Goal: Transaction & Acquisition: Book appointment/travel/reservation

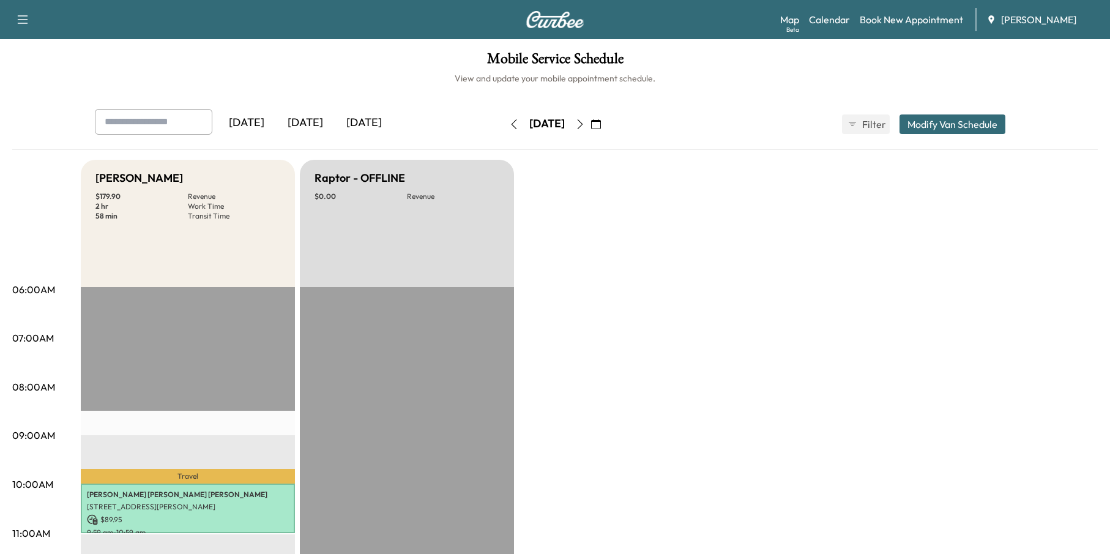
scroll to position [245, 0]
click at [925, 18] on link "Book New Appointment" at bounding box center [911, 19] width 103 height 15
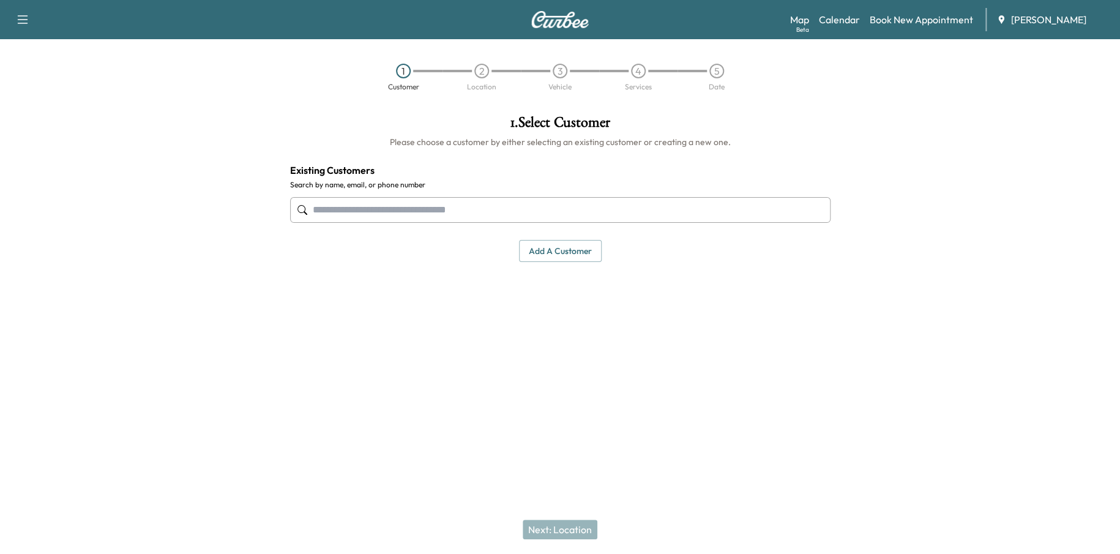
click at [398, 203] on input "text" at bounding box center [560, 210] width 540 height 26
paste input "**********"
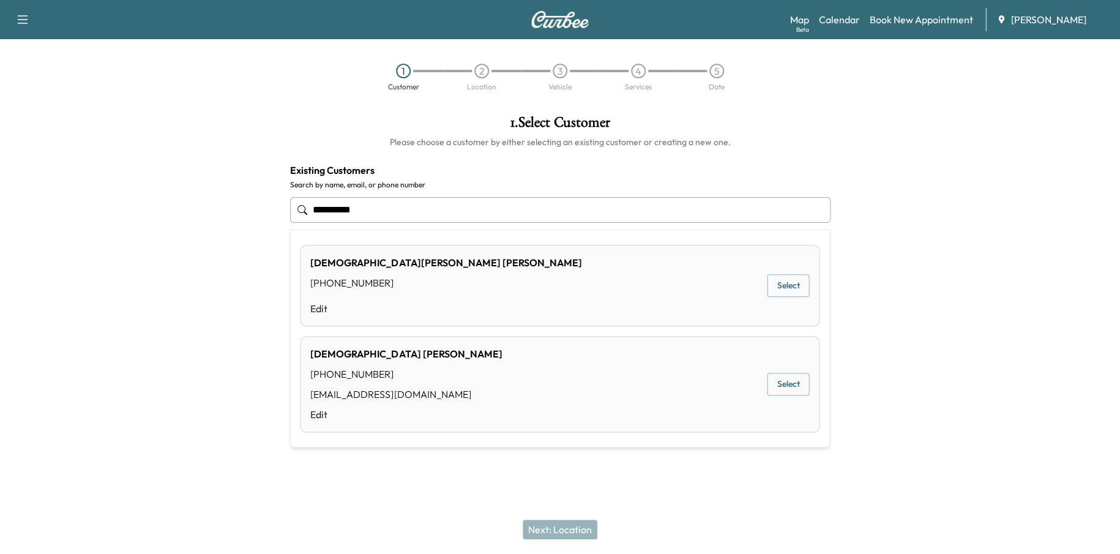
click at [789, 283] on button "Select" at bounding box center [788, 285] width 42 height 23
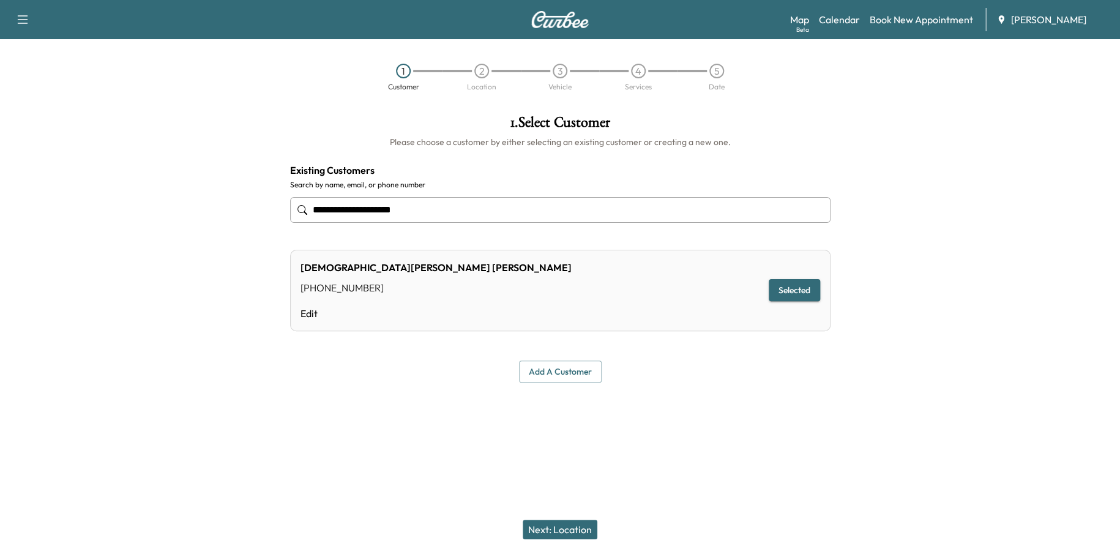
type input "**********"
click at [563, 524] on button "Next: Location" at bounding box center [560, 530] width 75 height 20
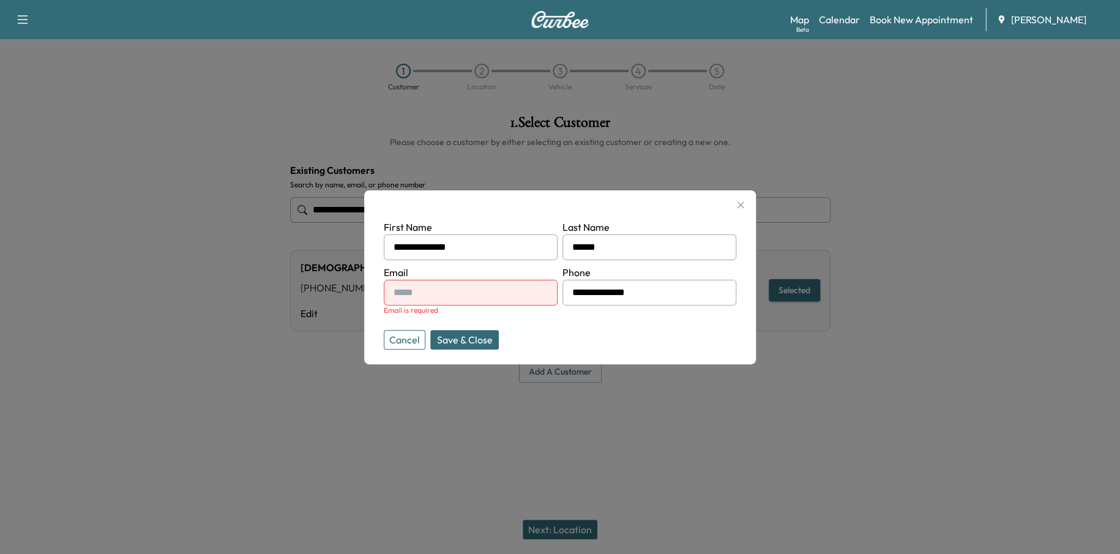
drag, startPoint x: 425, startPoint y: 295, endPoint x: 411, endPoint y: 290, distance: 14.3
click at [411, 290] on input "text" at bounding box center [471, 293] width 174 height 26
type input "*"
paste input "**********"
click at [464, 338] on button "Save & Close" at bounding box center [464, 340] width 69 height 20
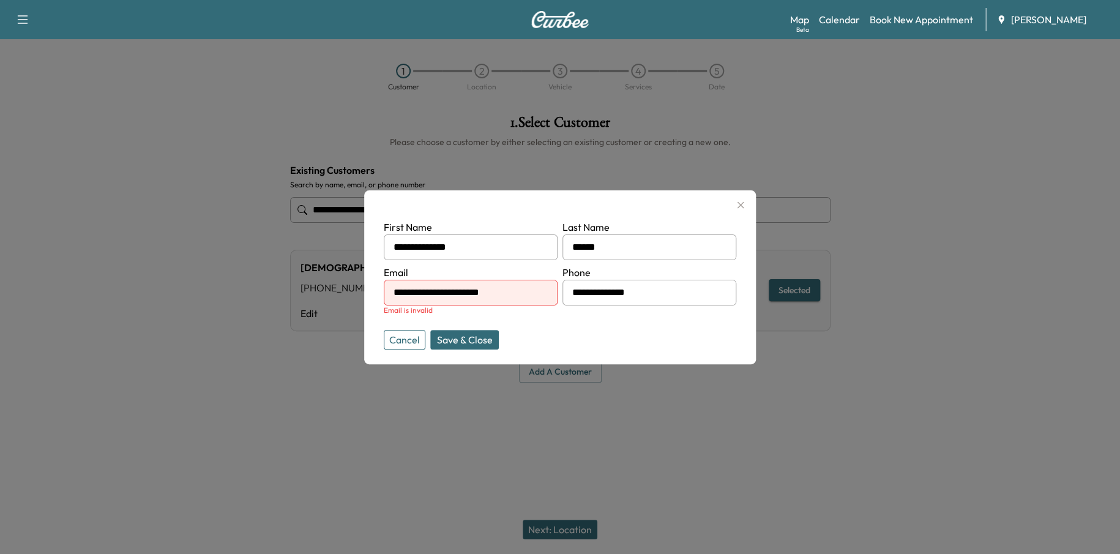
click at [479, 334] on button "Save & Close" at bounding box center [464, 340] width 69 height 20
click at [531, 290] on input "**********" at bounding box center [471, 293] width 174 height 26
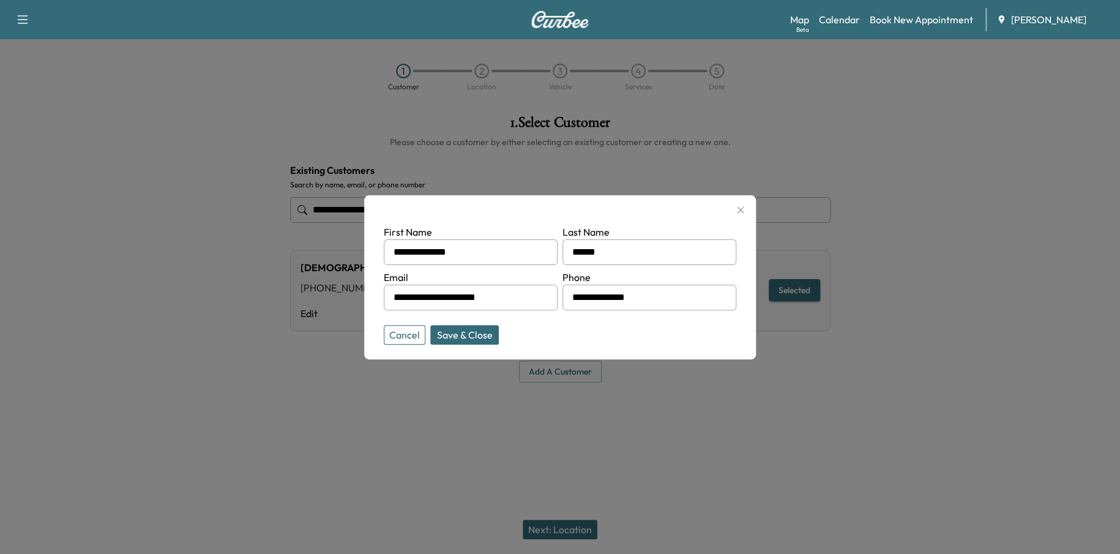
type input "**********"
click at [439, 333] on button "Save & Close" at bounding box center [464, 335] width 69 height 20
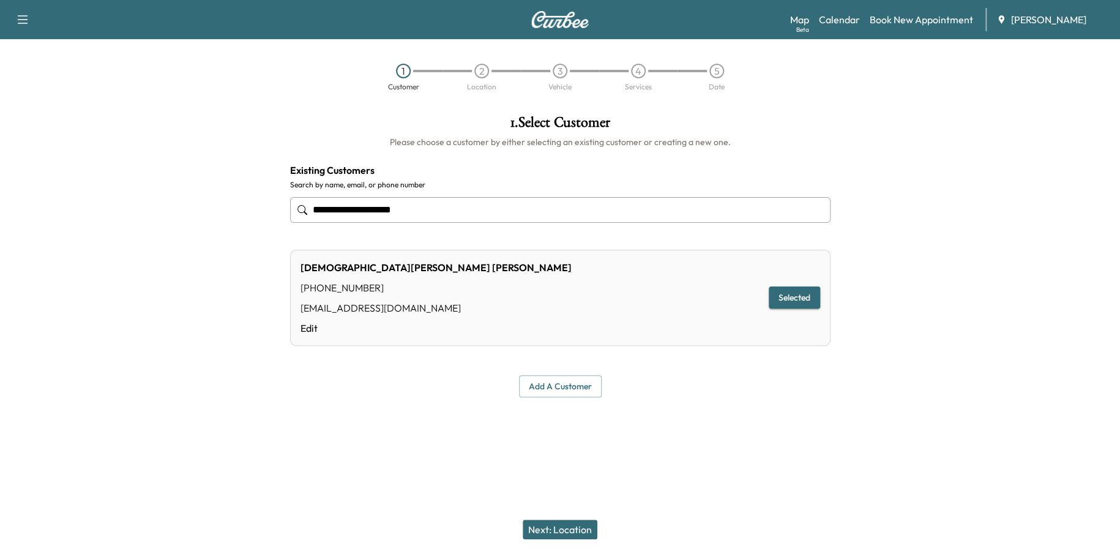
click at [581, 532] on button "Next: Location" at bounding box center [560, 530] width 75 height 20
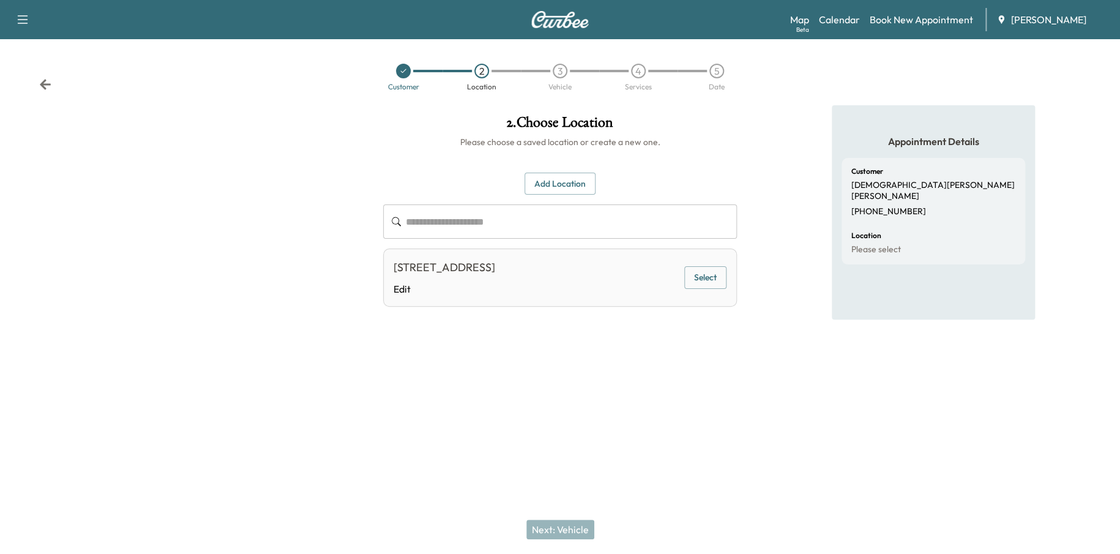
click at [575, 175] on button "Add Location" at bounding box center [560, 184] width 71 height 23
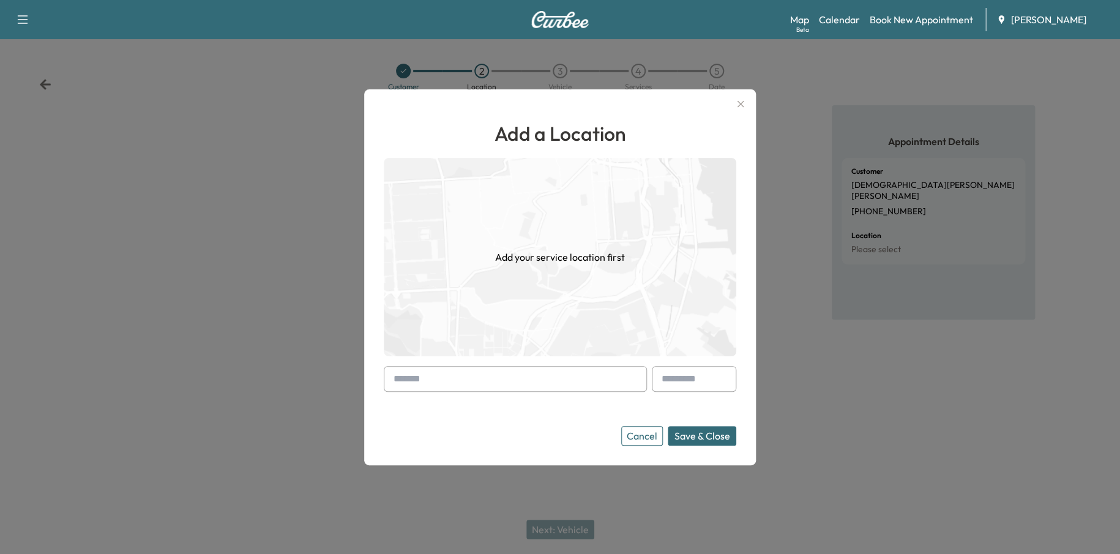
drag, startPoint x: 499, startPoint y: 375, endPoint x: 489, endPoint y: 370, distance: 11.3
click at [499, 375] on input "text" at bounding box center [515, 379] width 263 height 26
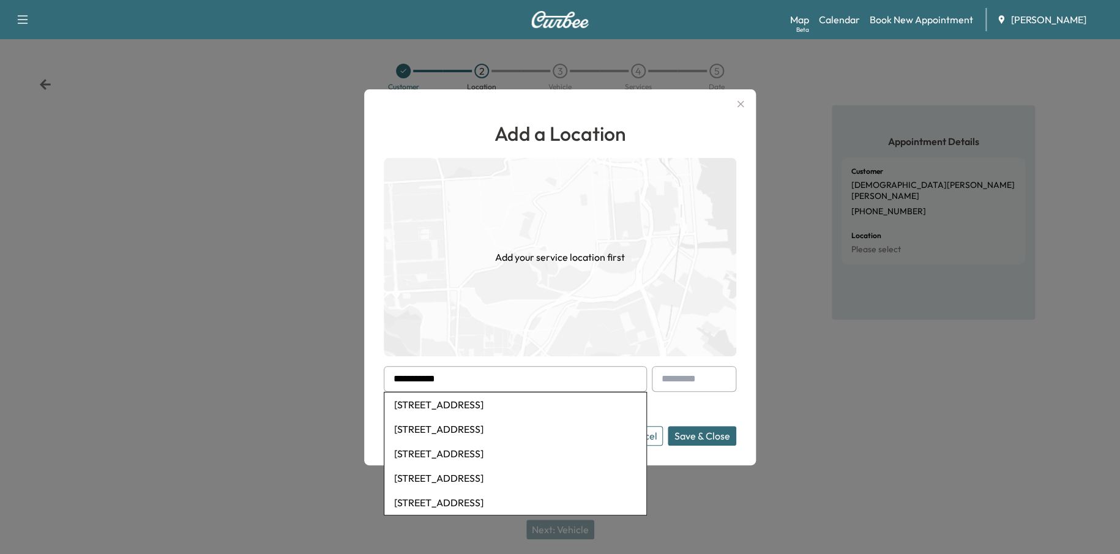
click at [533, 405] on li "[STREET_ADDRESS]" at bounding box center [515, 404] width 262 height 24
type input "**********"
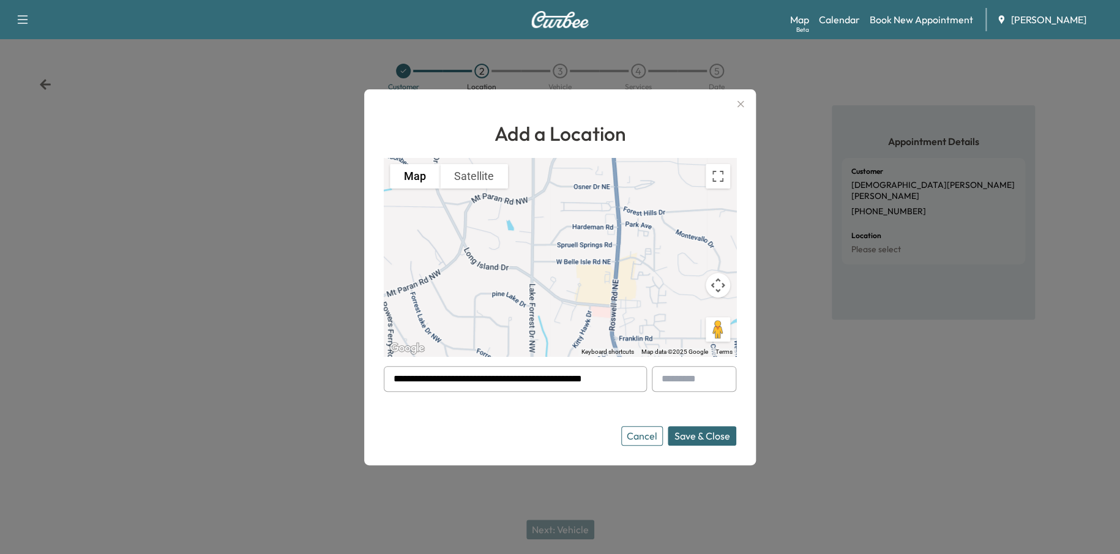
click at [723, 436] on button "Save & Close" at bounding box center [702, 436] width 69 height 20
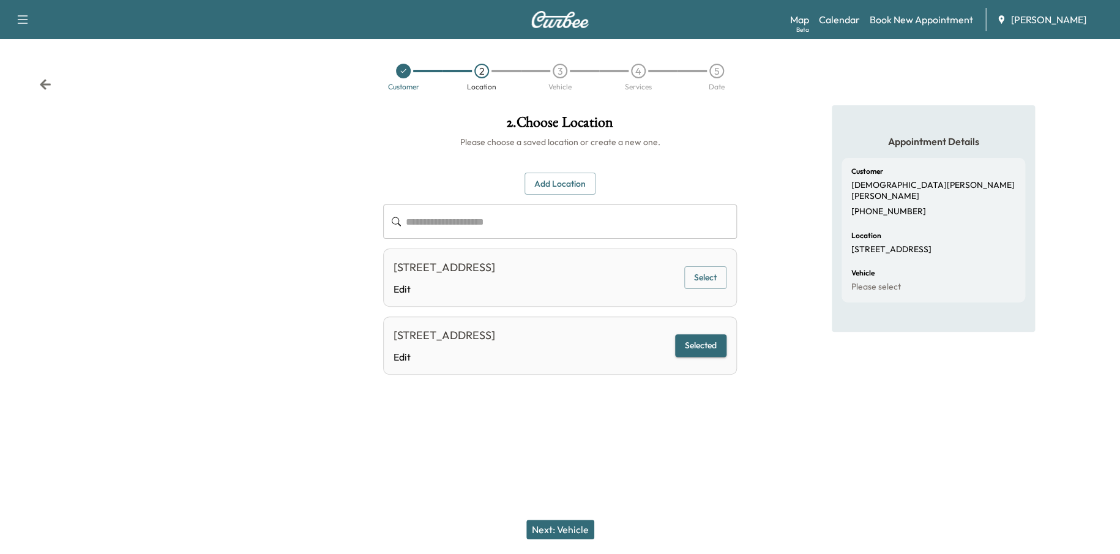
click at [557, 528] on button "Next: Vehicle" at bounding box center [560, 530] width 68 height 20
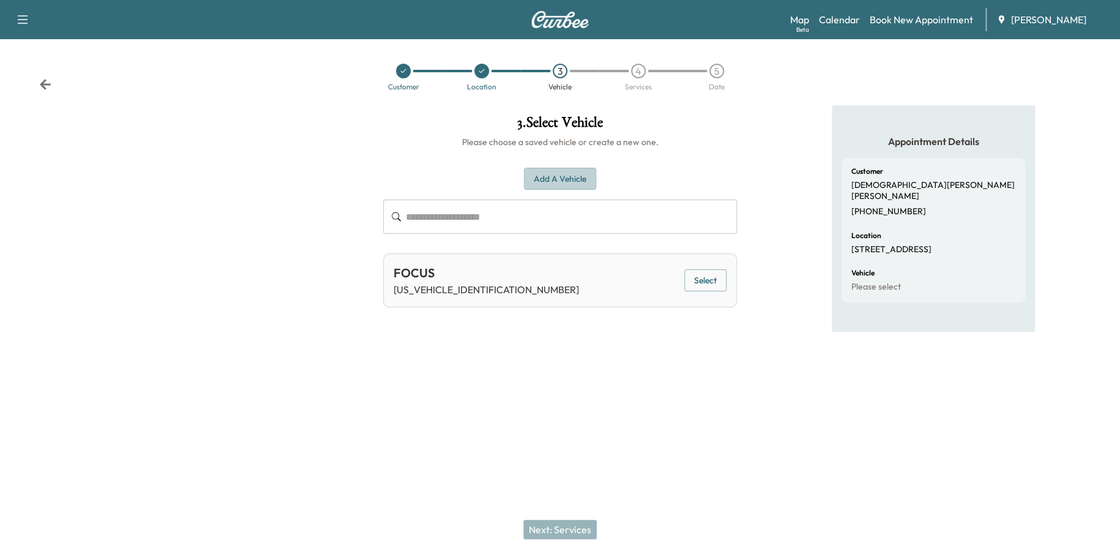
click at [573, 179] on button "Add a Vehicle" at bounding box center [560, 179] width 72 height 23
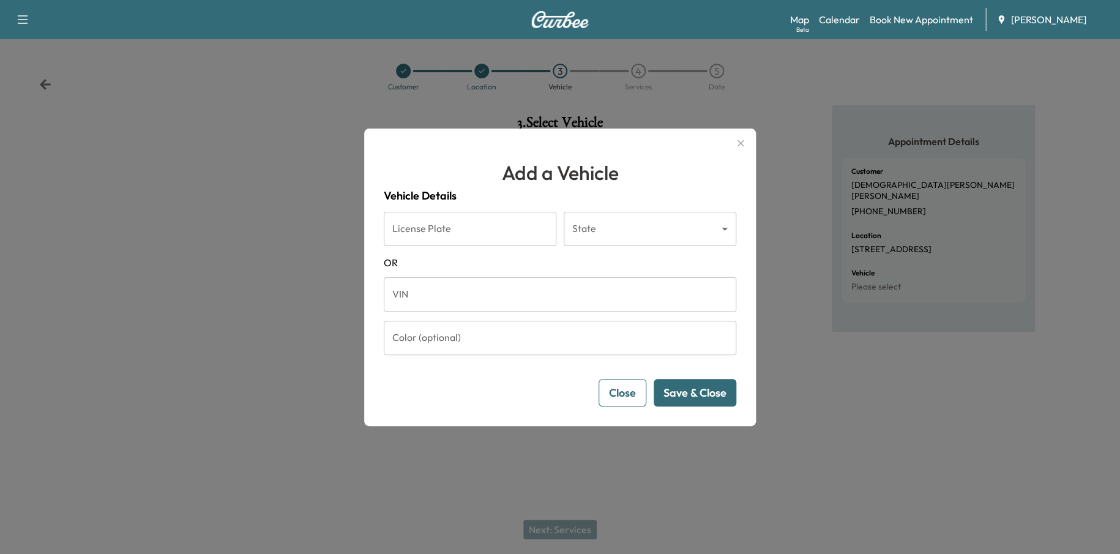
click at [438, 293] on input "VIN" at bounding box center [560, 294] width 353 height 34
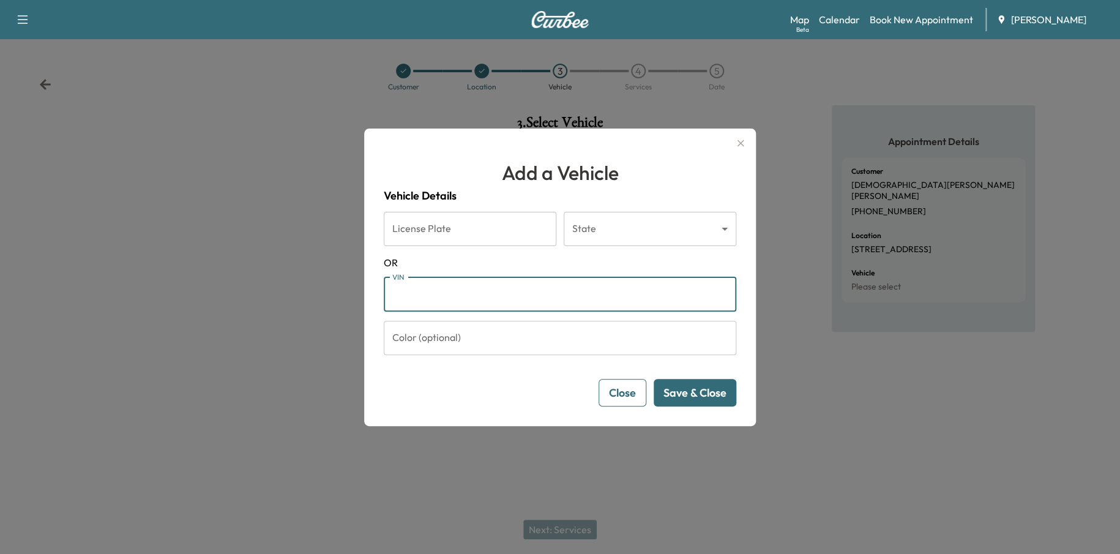
paste input "**********"
type input "**********"
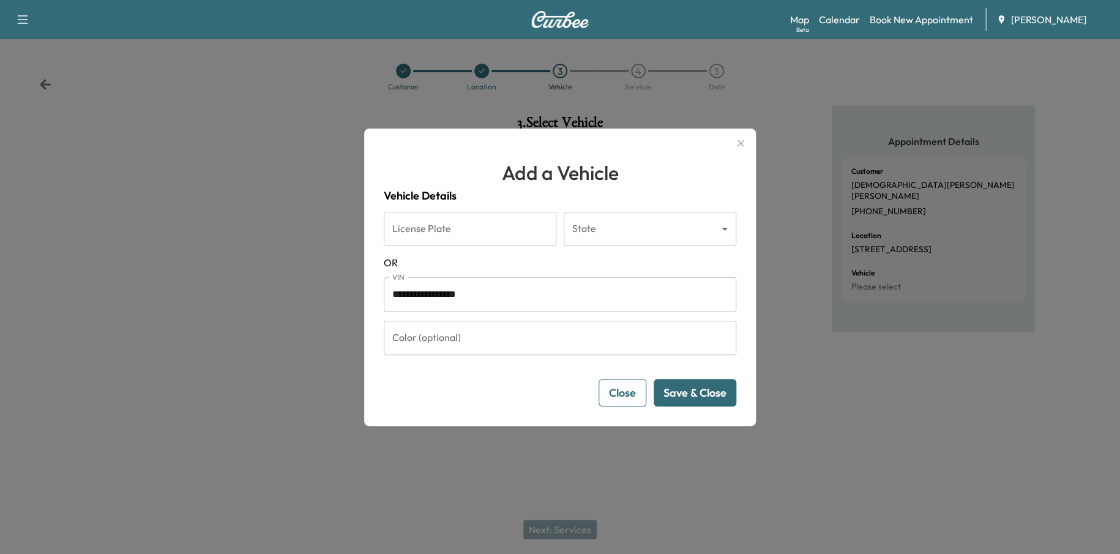
click at [702, 398] on button "Save & Close" at bounding box center [695, 393] width 83 height 28
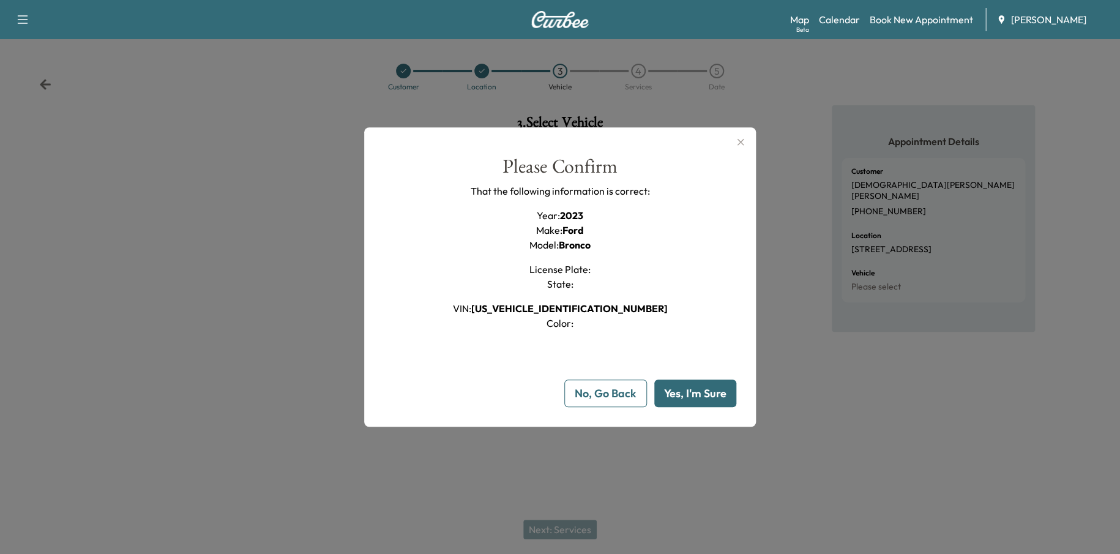
click at [698, 397] on button "Yes, I'm Sure" at bounding box center [695, 393] width 82 height 28
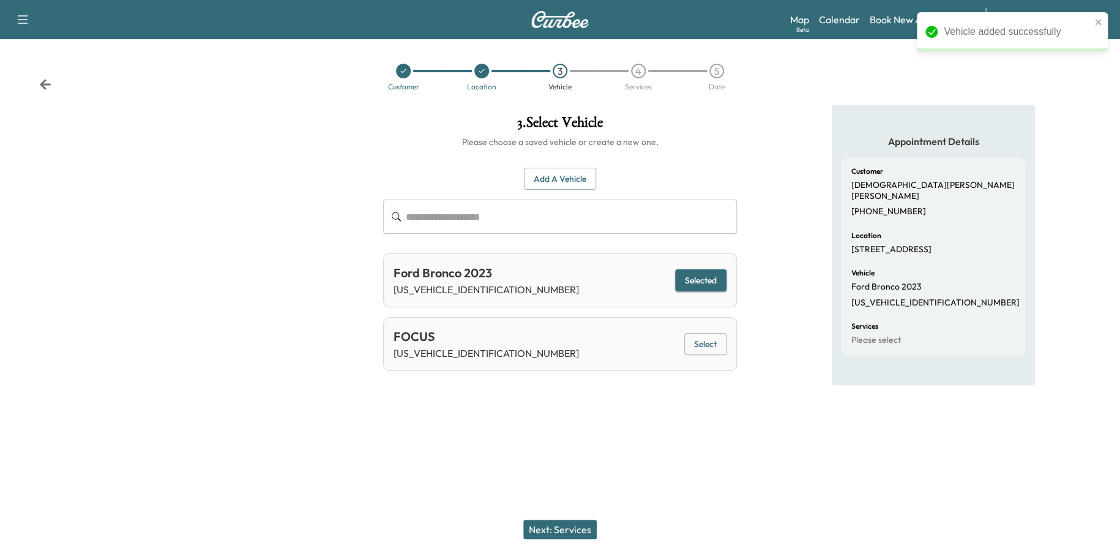
click at [587, 529] on button "Next: Services" at bounding box center [559, 530] width 73 height 20
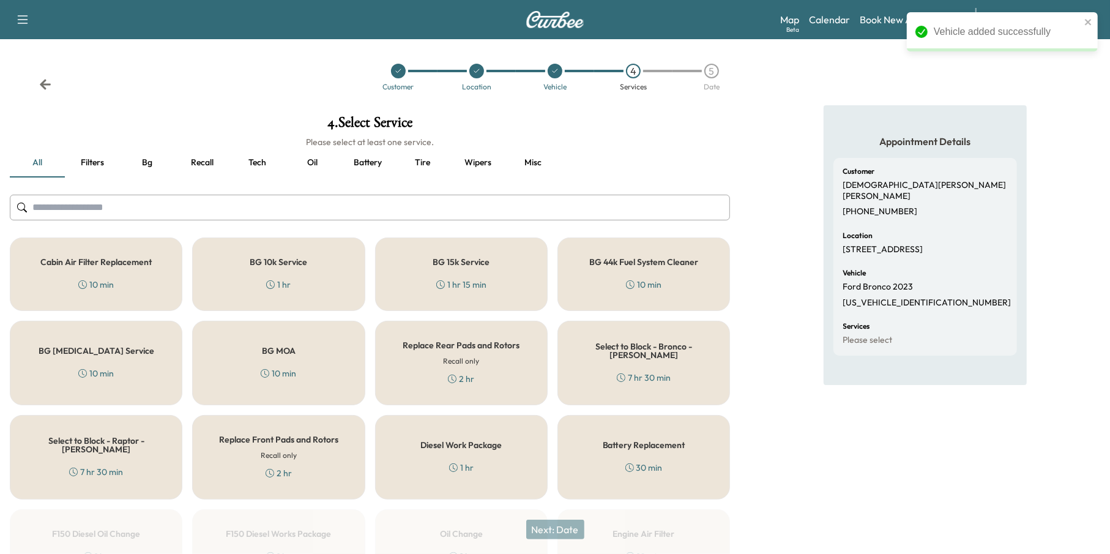
click at [317, 168] on button "Oil" at bounding box center [312, 162] width 55 height 29
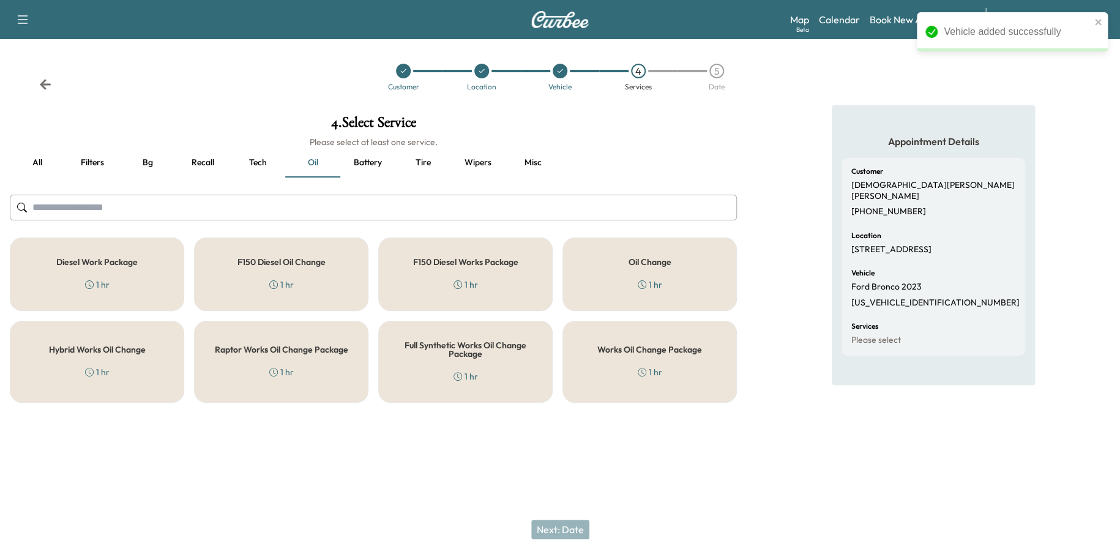
click at [695, 351] on h5 "Works Oil Change Package" at bounding box center [649, 349] width 105 height 9
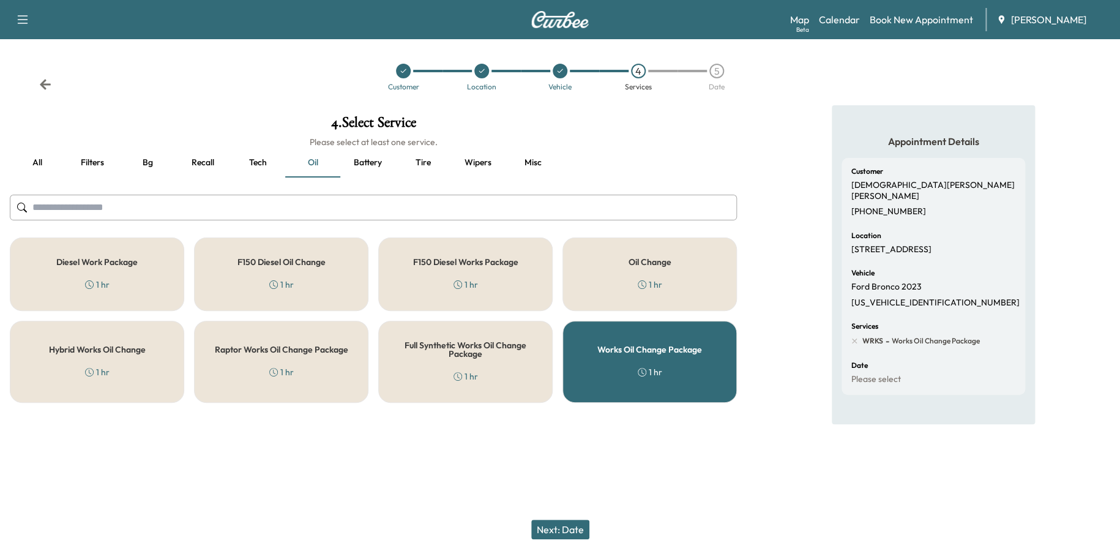
click at [581, 524] on button "Next: Date" at bounding box center [560, 530] width 58 height 20
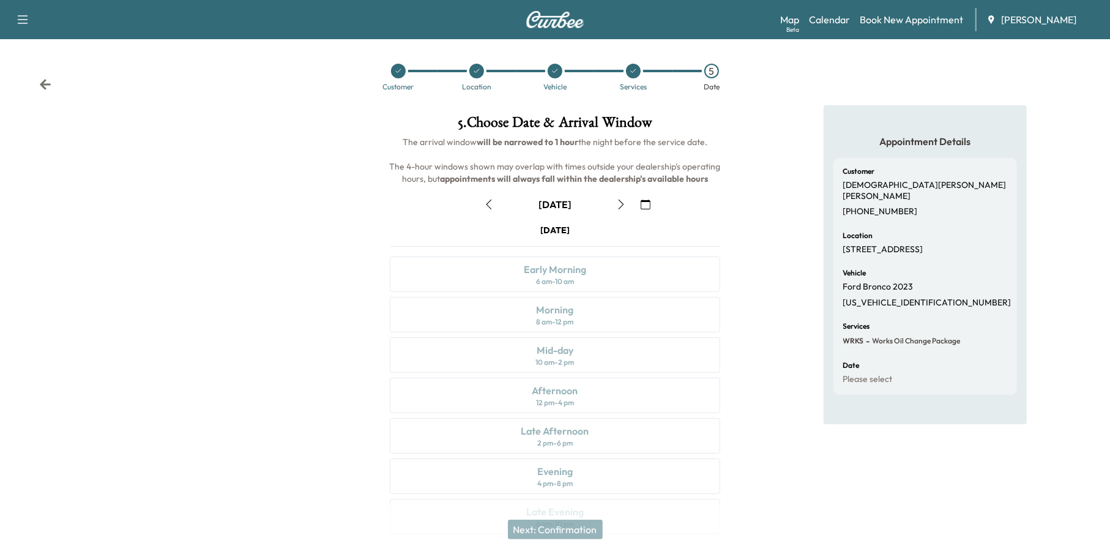
click at [638, 203] on button "button" at bounding box center [645, 205] width 21 height 20
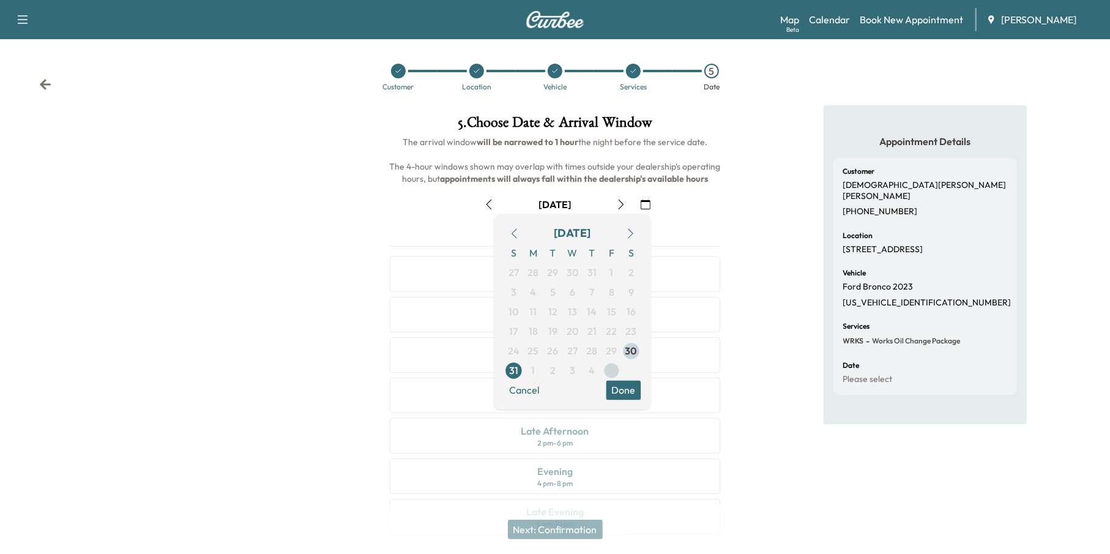
click at [614, 370] on span "5" at bounding box center [612, 371] width 6 height 15
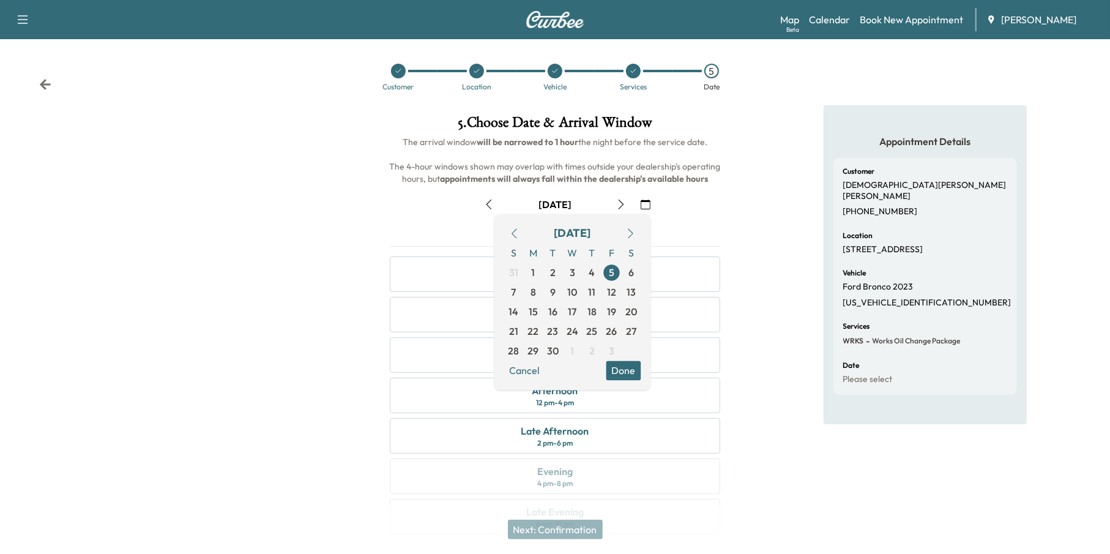
click at [622, 367] on button "Done" at bounding box center [624, 371] width 35 height 20
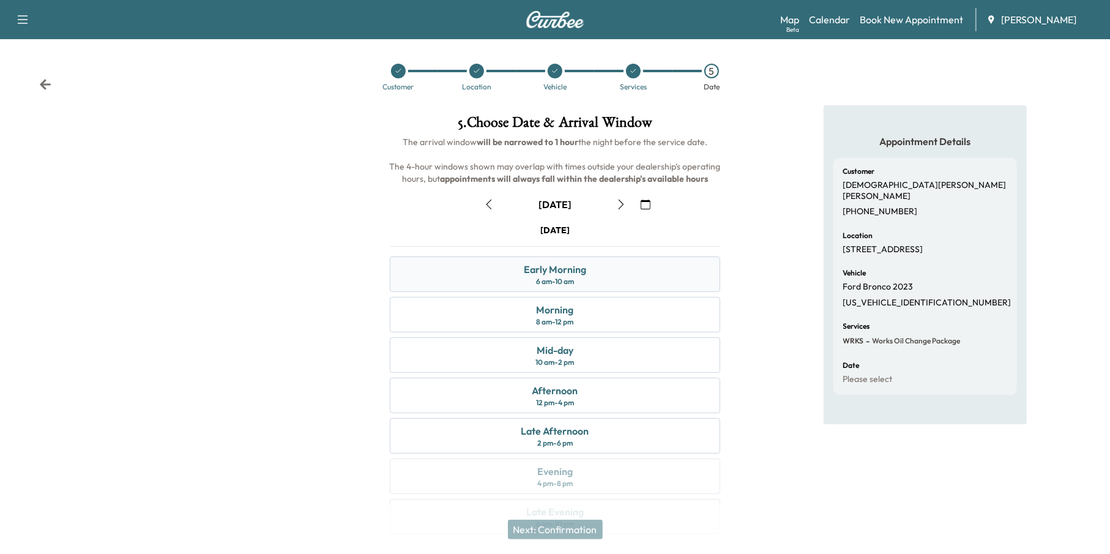
click at [568, 278] on div "6 am - 10 am" at bounding box center [555, 282] width 38 height 10
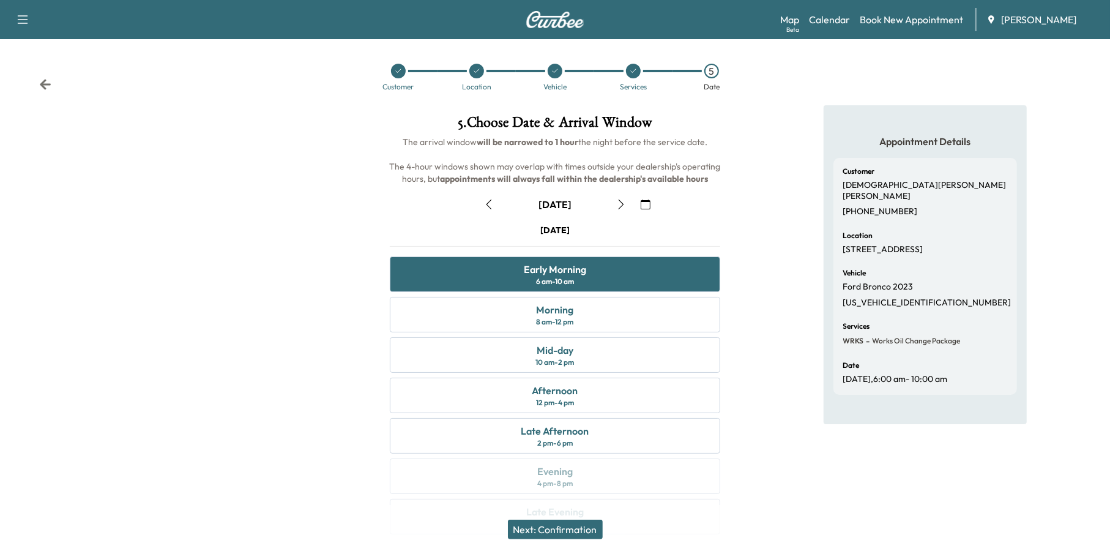
click at [577, 523] on button "Next: Confirmation" at bounding box center [555, 530] width 95 height 20
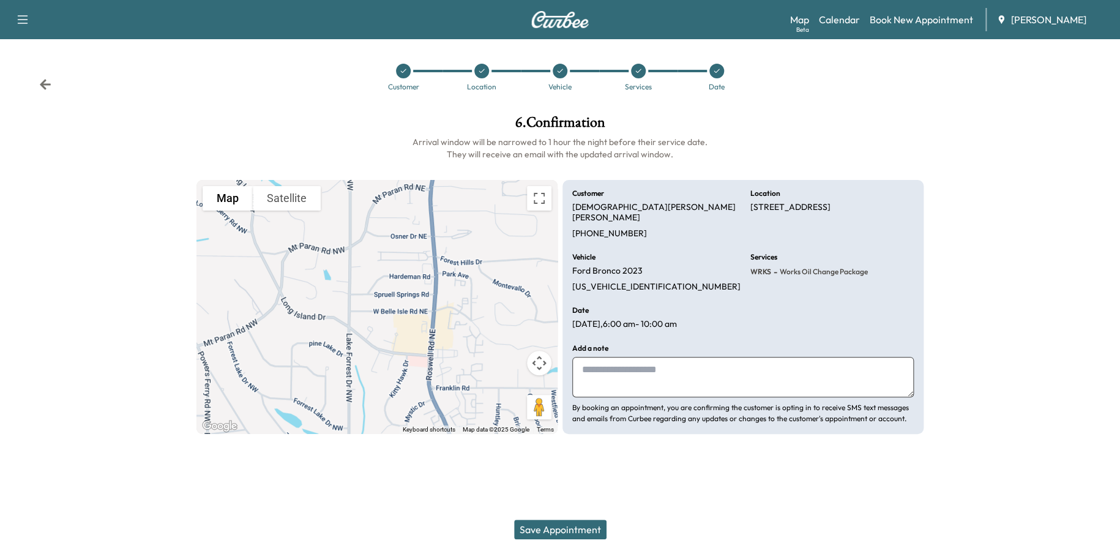
click at [560, 531] on button "Save Appointment" at bounding box center [560, 530] width 92 height 20
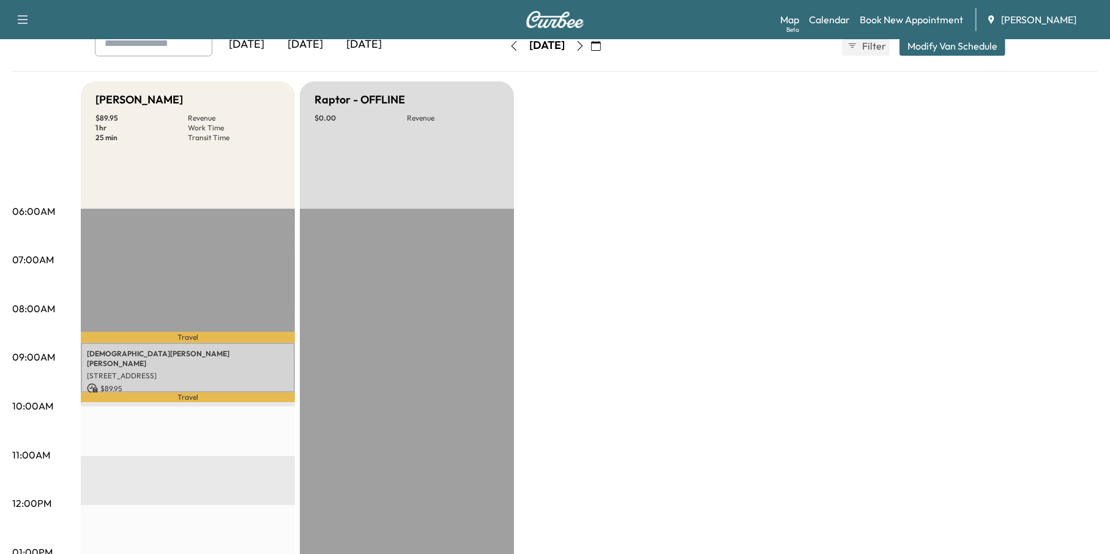
scroll to position [46, 0]
